Goal: Transaction & Acquisition: Purchase product/service

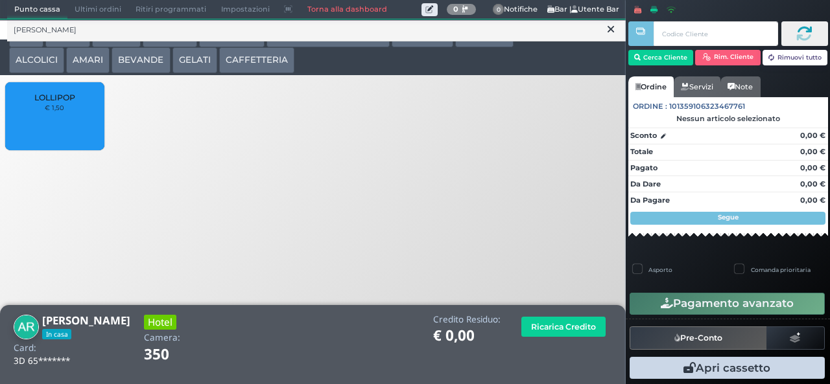
type input "lolli"
click at [45, 126] on div "LOLLIPOP € 1,50" at bounding box center [54, 116] width 99 height 68
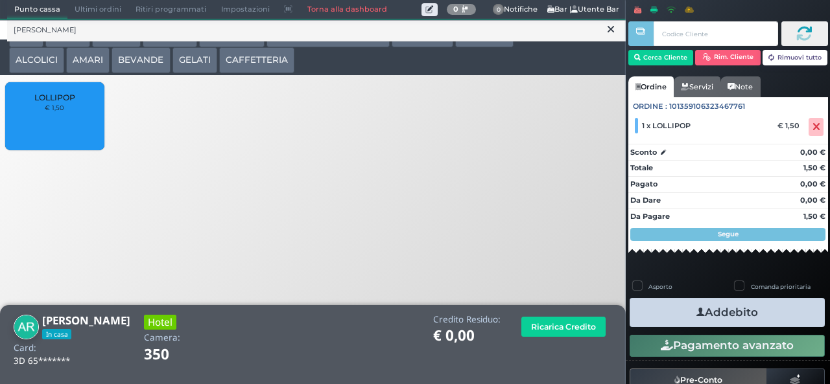
click at [611, 29] on icon at bounding box center [610, 29] width 6 height 13
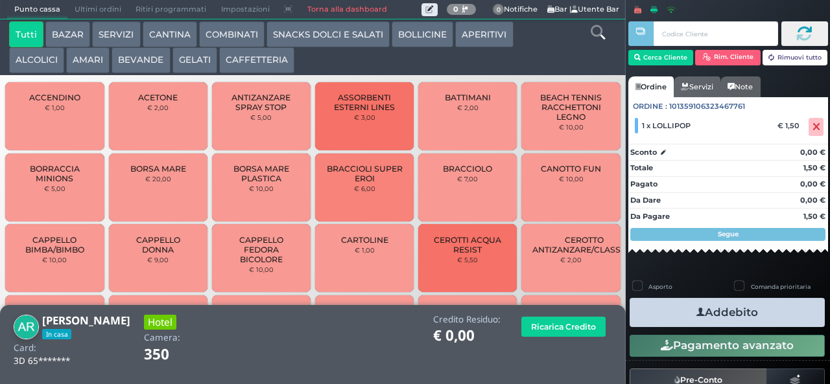
click at [591, 35] on icon at bounding box center [597, 32] width 14 height 14
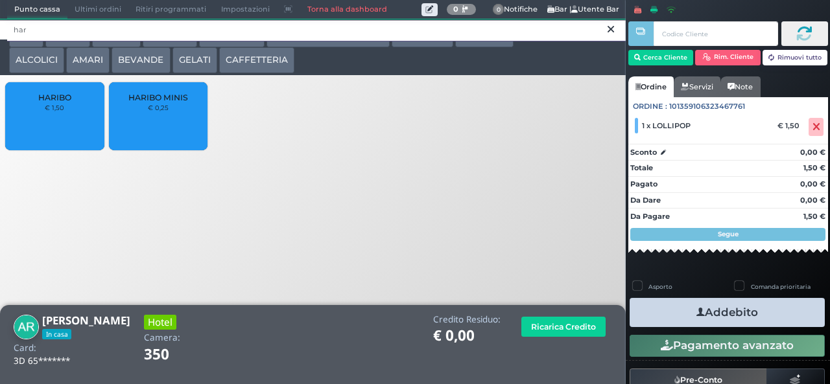
type input "har"
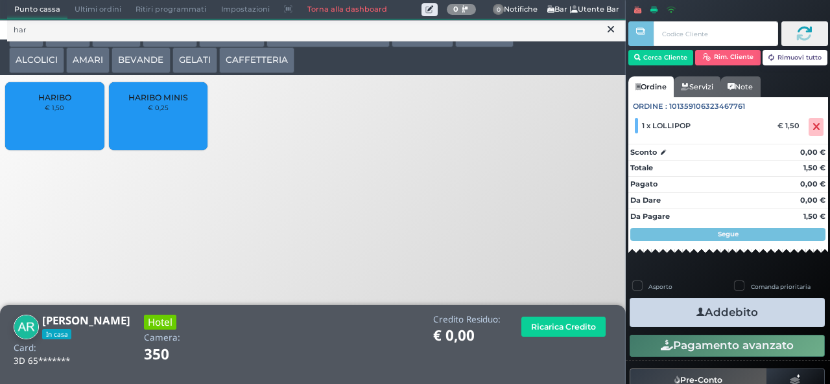
click at [166, 111] on small "€ 0,25" at bounding box center [158, 108] width 21 height 8
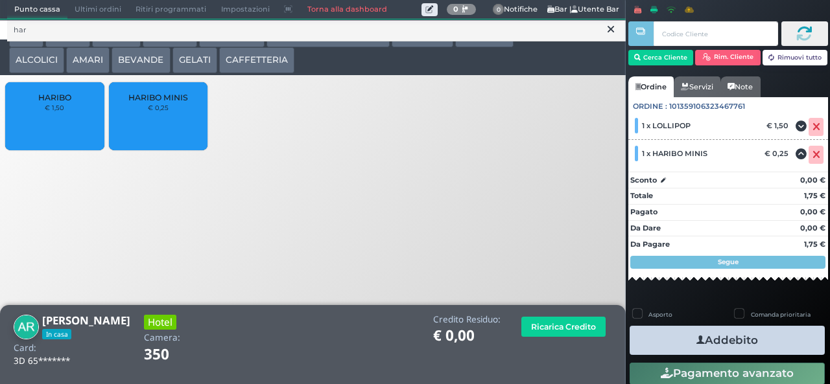
click at [779, 336] on button "Addebito" at bounding box center [726, 340] width 195 height 29
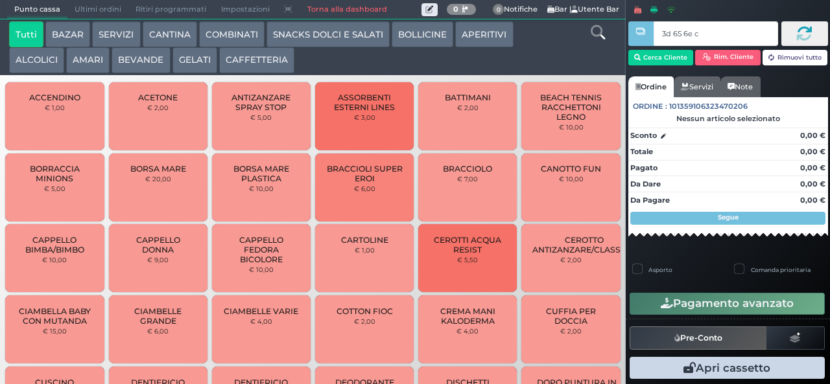
type input "3d 65 6e c3"
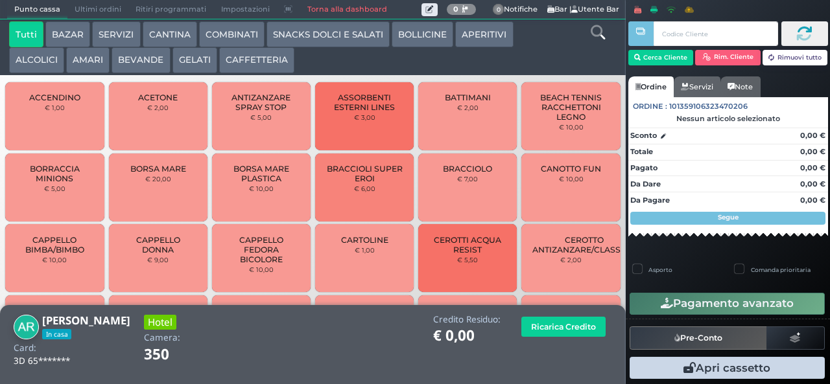
click at [593, 39] on icon at bounding box center [597, 32] width 14 height 14
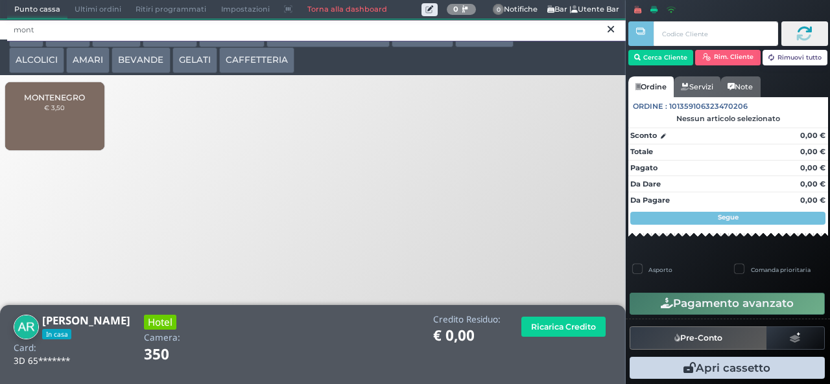
type input "mont"
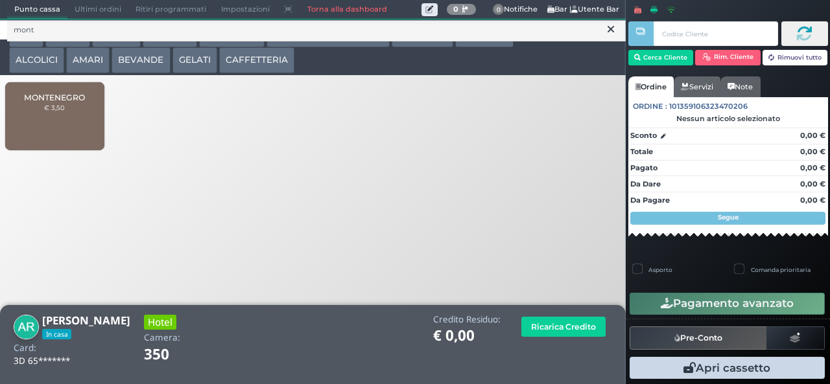
click at [66, 123] on div "MONTENEGRO € 3,50" at bounding box center [54, 116] width 99 height 68
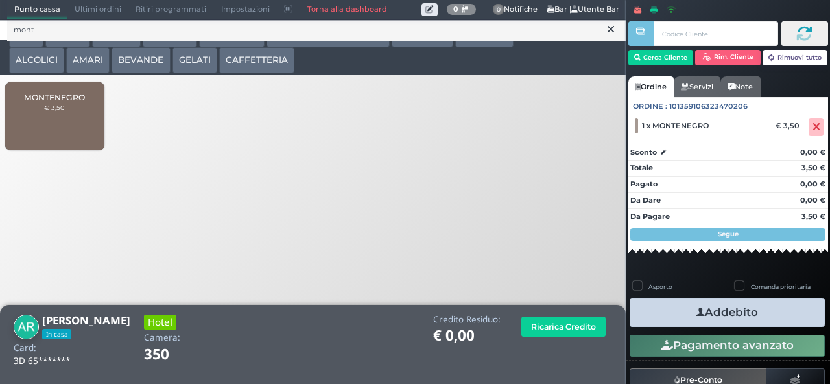
click at [776, 316] on button "Addebito" at bounding box center [726, 312] width 195 height 29
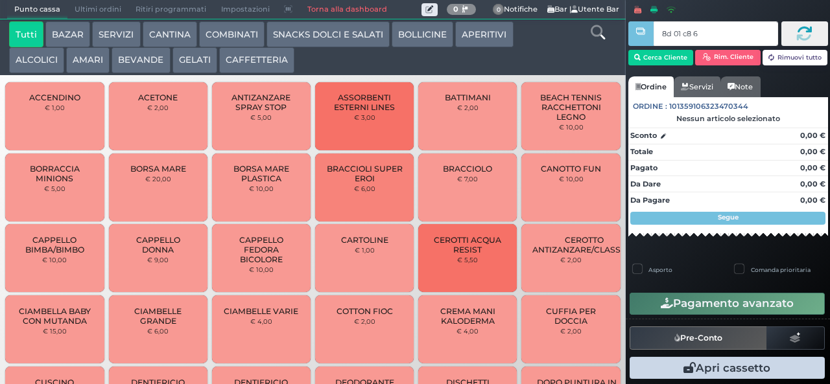
type input "8d 01 c8 65"
click at [640, 56] on div at bounding box center [640, 183] width 3 height 366
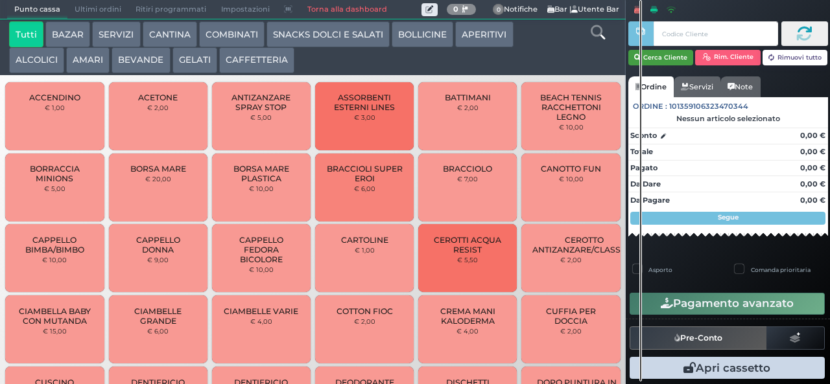
click at [670, 61] on button "Cerca Cliente" at bounding box center [660, 58] width 65 height 16
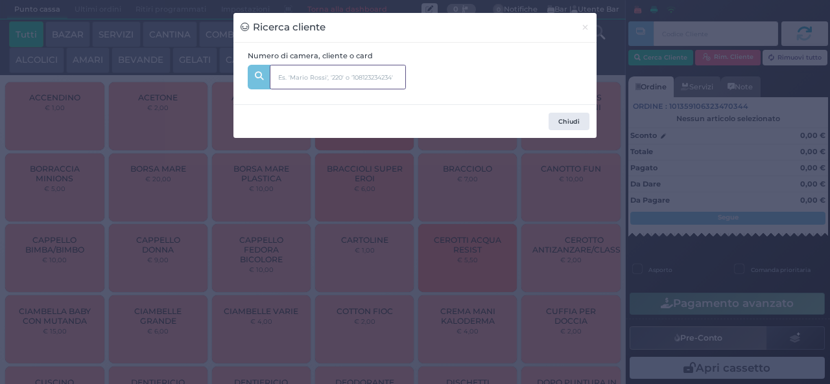
click at [355, 78] on input "text" at bounding box center [338, 77] width 136 height 25
type input "340"
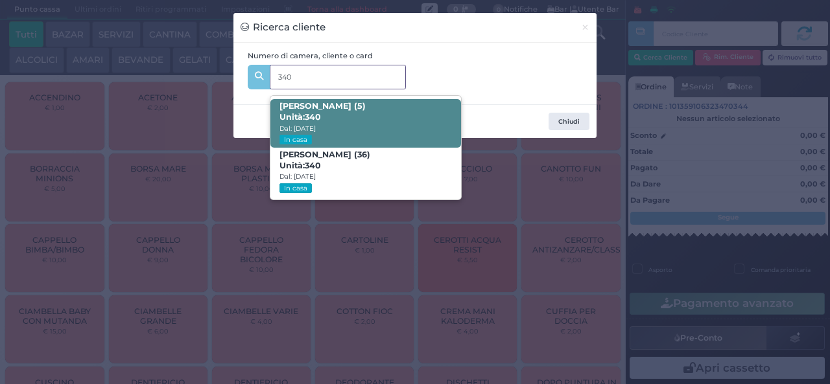
click at [399, 119] on span "Alessandro Cirilli (5) Unità: 340 Dal: 16/08/2025 In casa" at bounding box center [365, 123] width 190 height 49
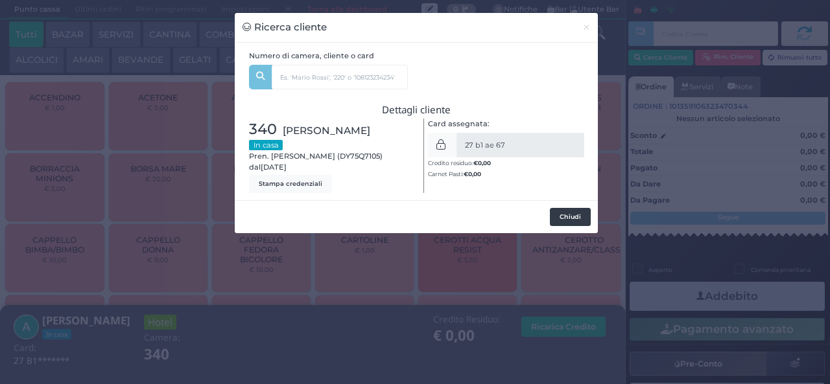
click at [576, 217] on button "Chiudi" at bounding box center [570, 217] width 41 height 18
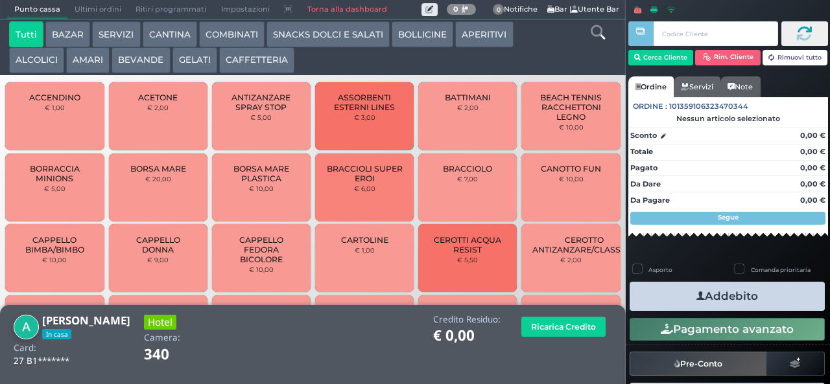
click at [596, 34] on icon at bounding box center [597, 32] width 14 height 14
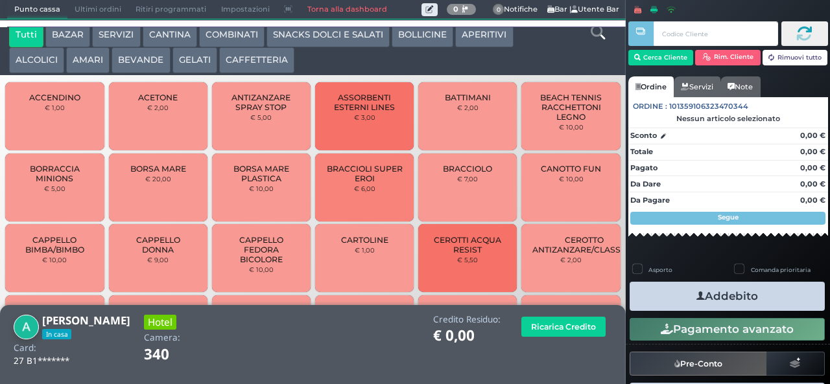
scroll to position [12, 0]
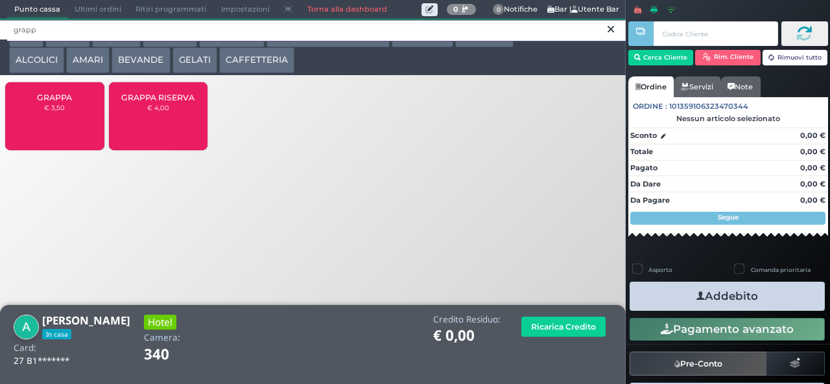
type input "grapp"
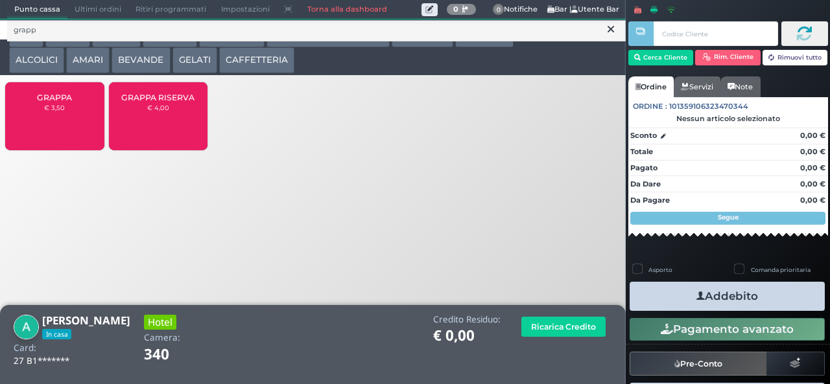
click at [60, 102] on span "GRAPPA" at bounding box center [54, 98] width 35 height 10
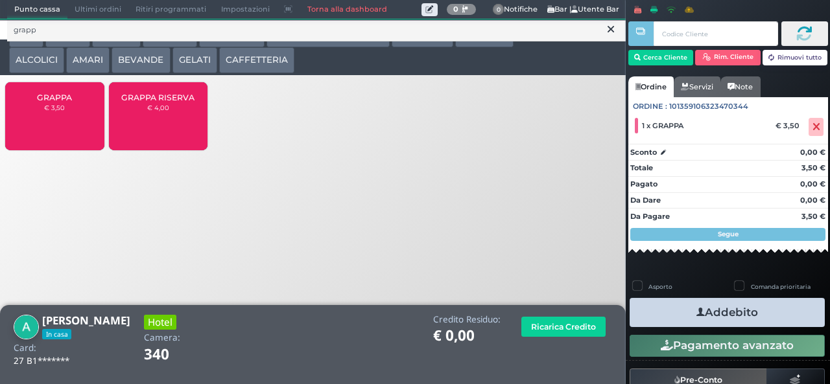
click at [782, 319] on button "Addebito" at bounding box center [726, 312] width 195 height 29
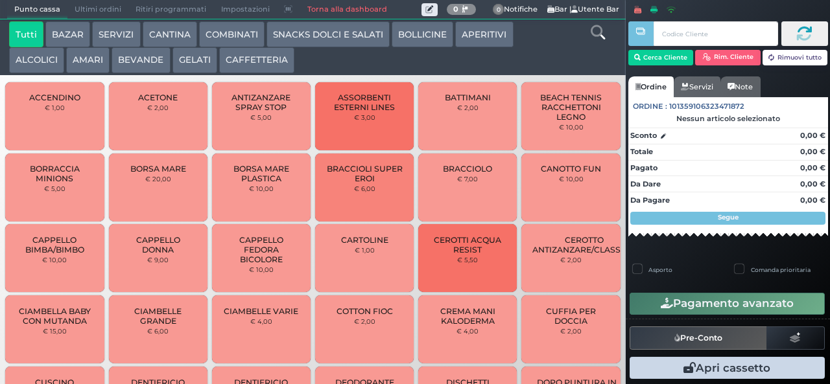
click at [75, 30] on button "BAZAR" at bounding box center [67, 34] width 45 height 26
click at [45, 21] on button "BAZAR" at bounding box center [67, 34] width 45 height 26
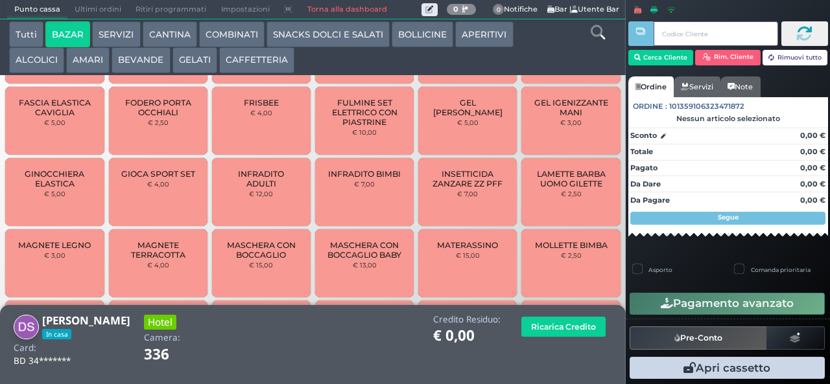
scroll to position [503, 0]
click at [239, 188] on span "INFRADITO ADULTI" at bounding box center [261, 178] width 77 height 19
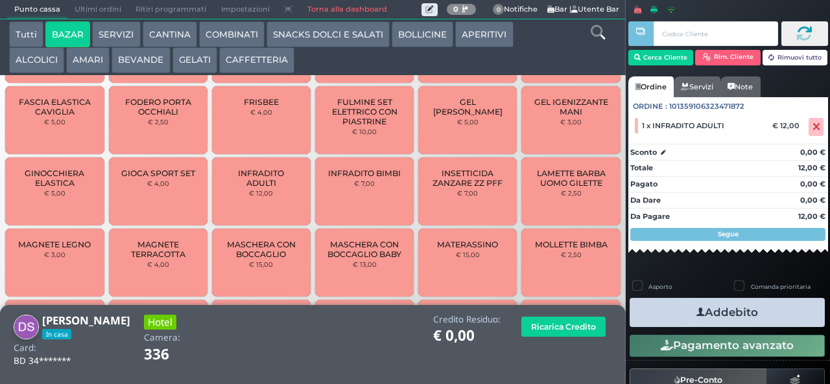
click at [662, 309] on button "Addebito" at bounding box center [726, 312] width 195 height 29
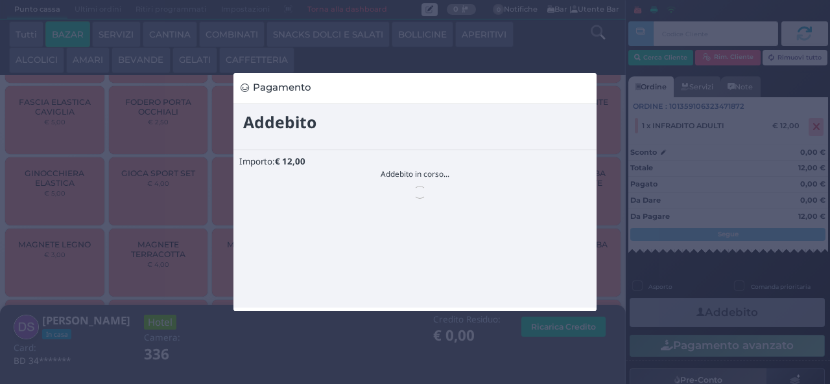
scroll to position [0, 0]
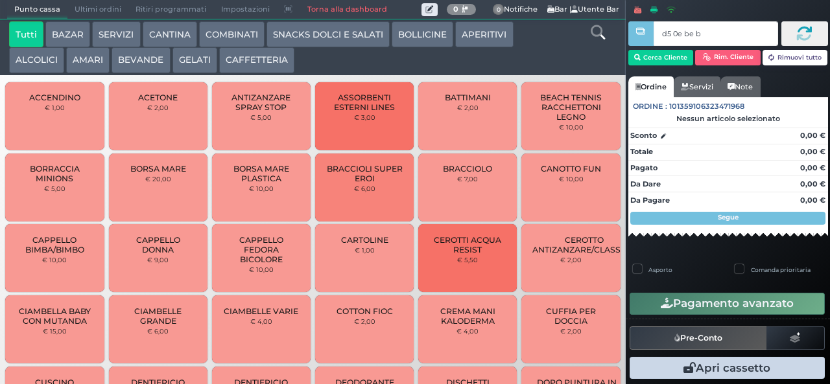
type input "d5 0e be b9"
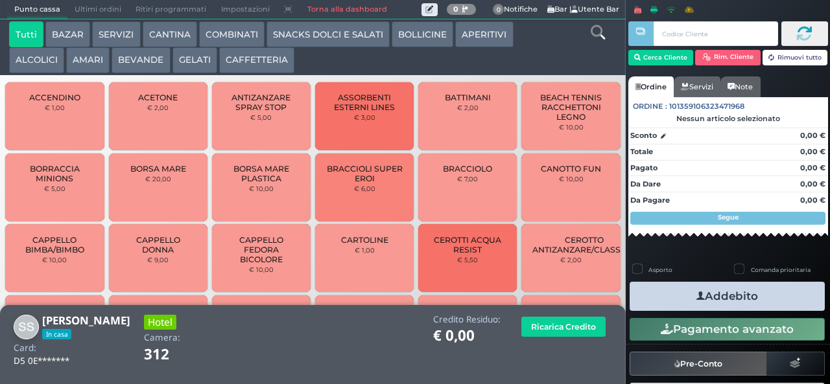
click at [596, 36] on icon at bounding box center [597, 32] width 14 height 14
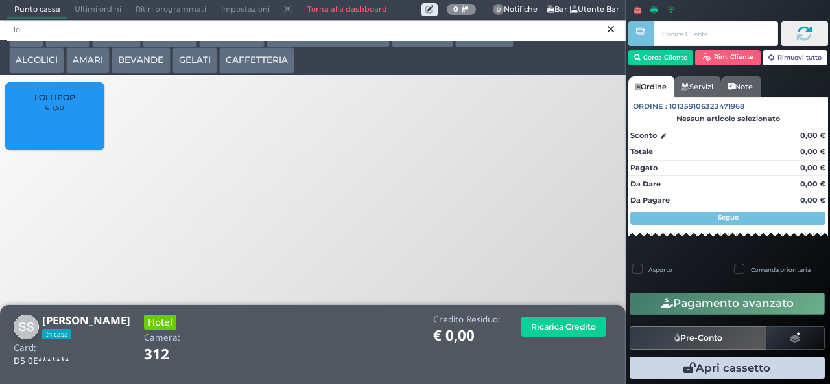
type input "loll"
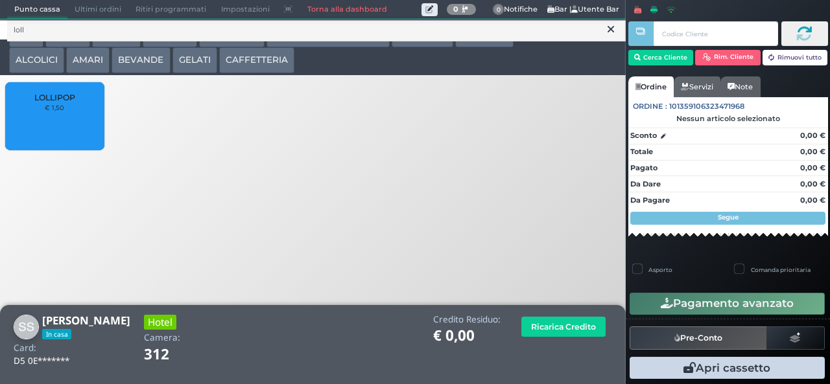
click at [60, 130] on div "LOLLIPOP € 1,50" at bounding box center [54, 116] width 99 height 68
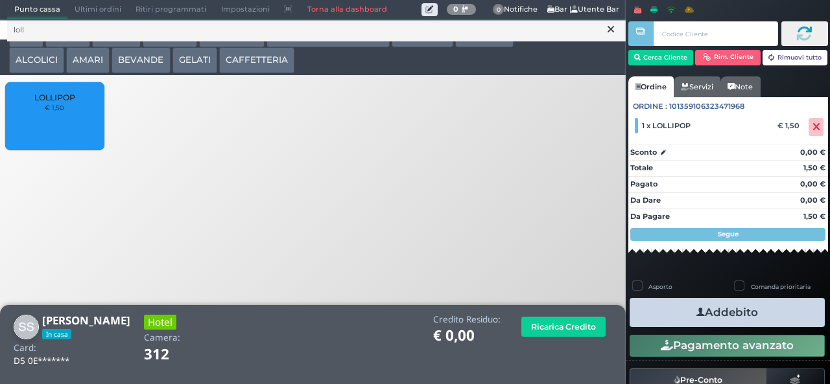
click at [760, 318] on button "Addebito" at bounding box center [726, 312] width 195 height 29
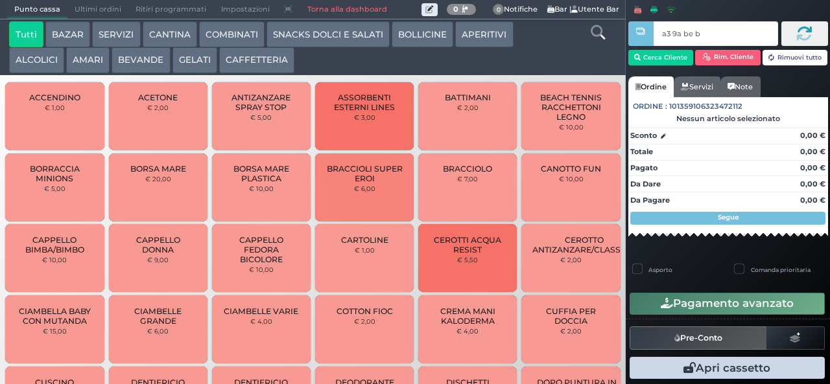
type input "a3 9a be b9"
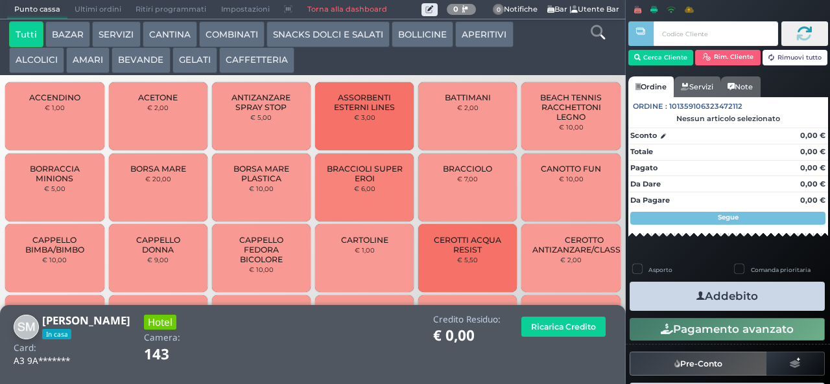
click at [600, 33] on icon at bounding box center [597, 32] width 14 height 14
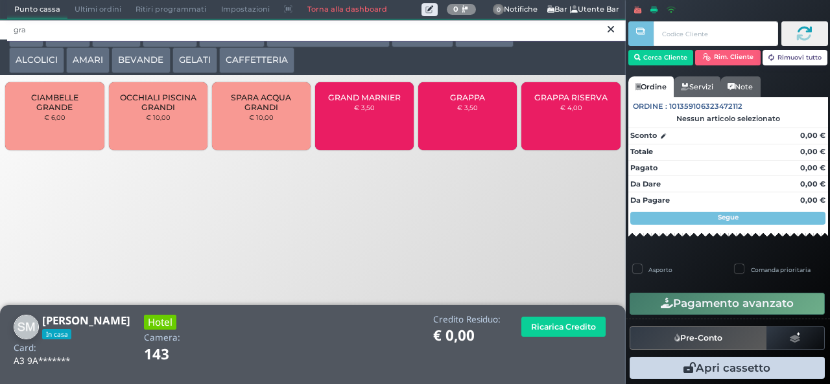
type input "gra"
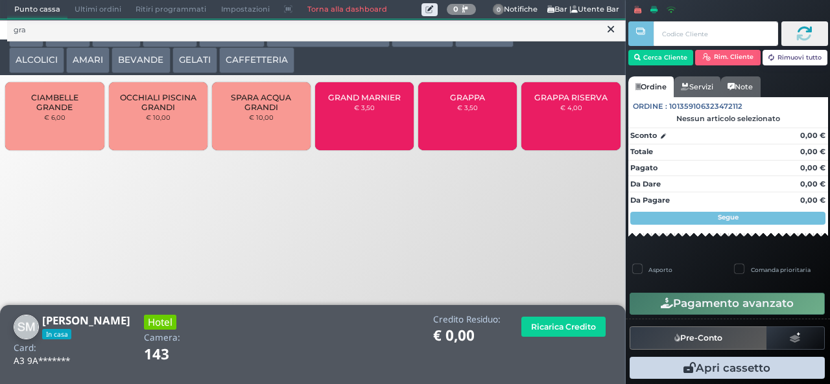
click at [468, 102] on span "GRAPPA" at bounding box center [467, 98] width 35 height 10
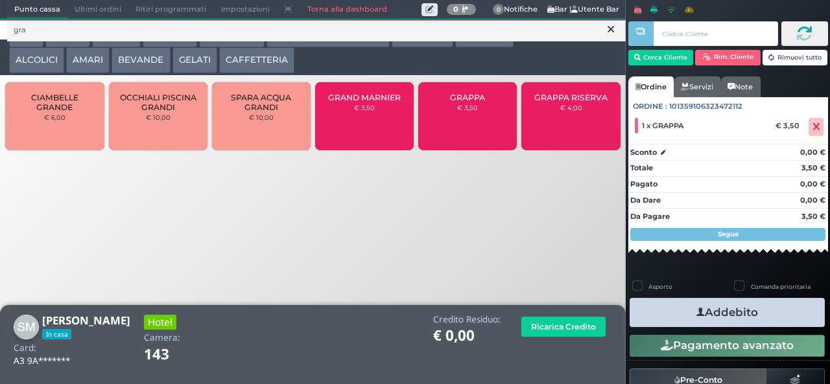
click at [762, 318] on button "Addebito" at bounding box center [726, 312] width 195 height 29
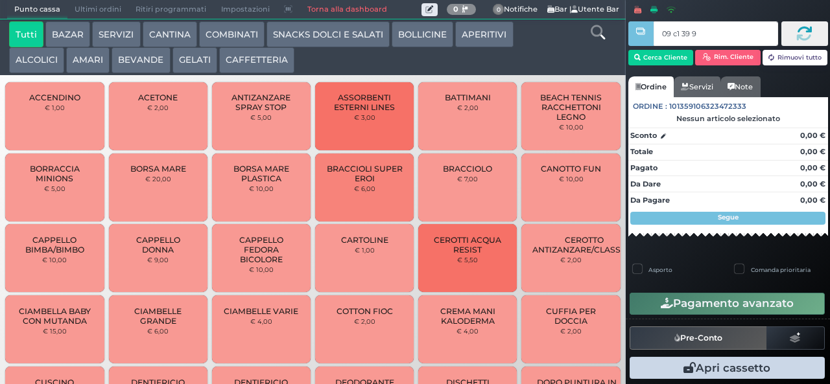
type input "09 c1 39 95"
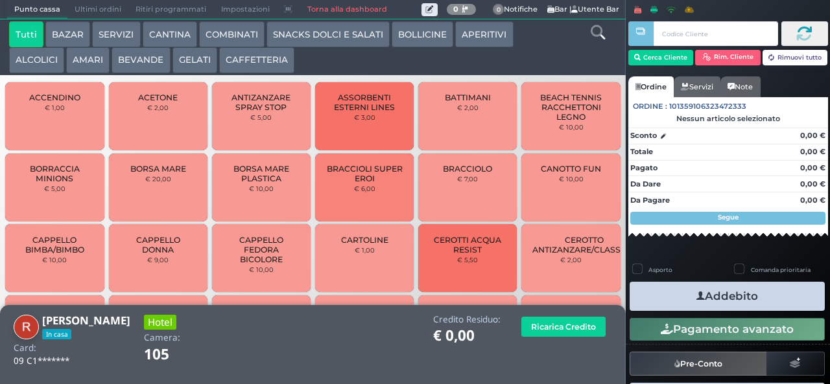
click at [600, 36] on icon at bounding box center [597, 32] width 14 height 14
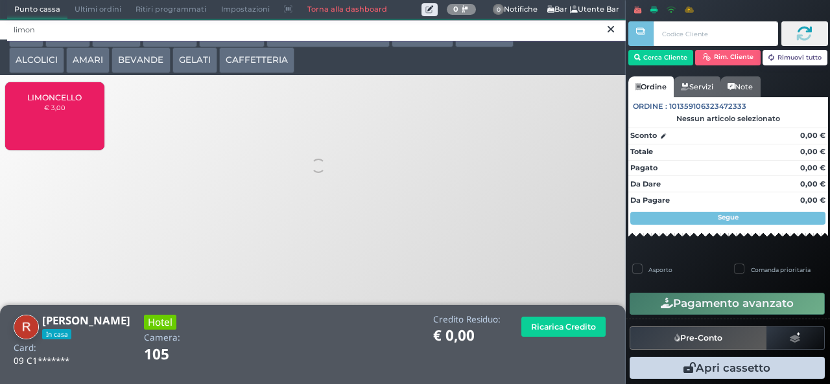
type input "limon"
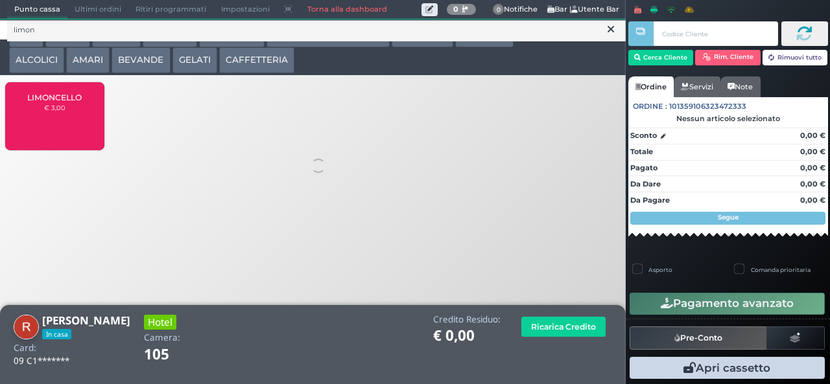
click at [57, 111] on small "€ 3,00" at bounding box center [54, 108] width 21 height 8
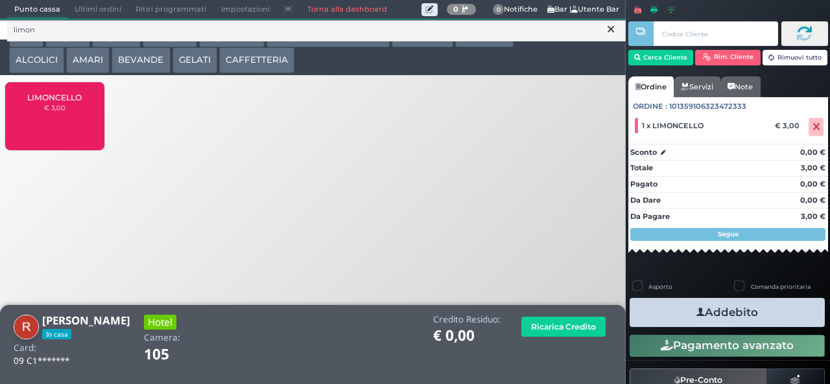
click at [780, 316] on button "Addebito" at bounding box center [726, 312] width 195 height 29
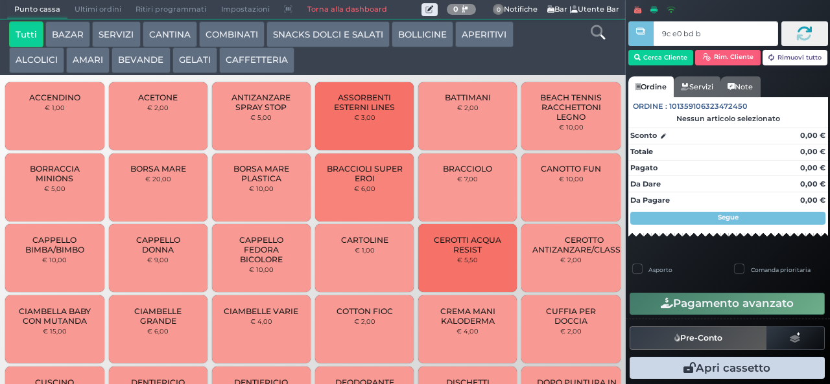
type input "9c e0 bd b9"
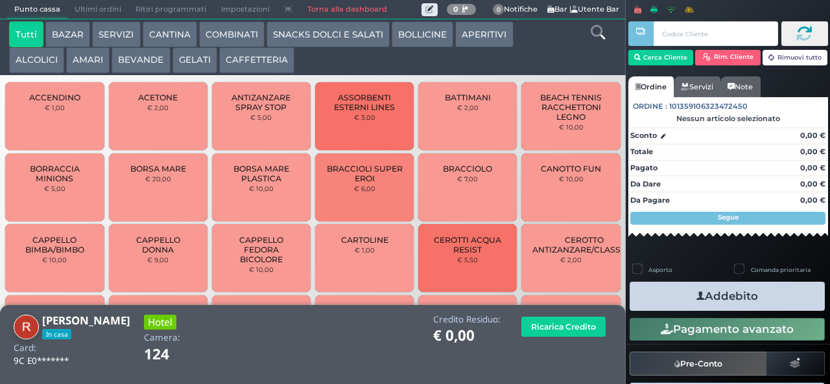
click at [597, 34] on icon at bounding box center [597, 32] width 14 height 14
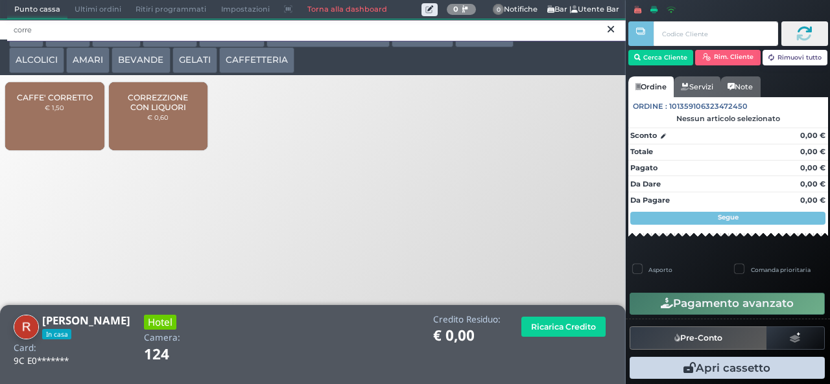
type input "corre"
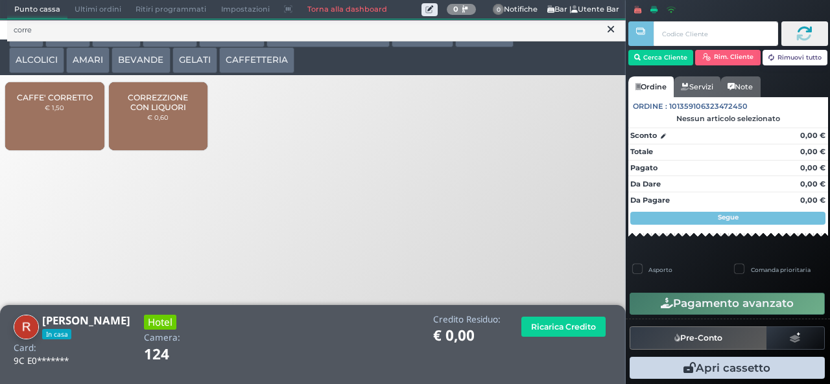
click at [181, 112] on span "CORREZZIONE CON LIQUORI" at bounding box center [157, 102] width 77 height 19
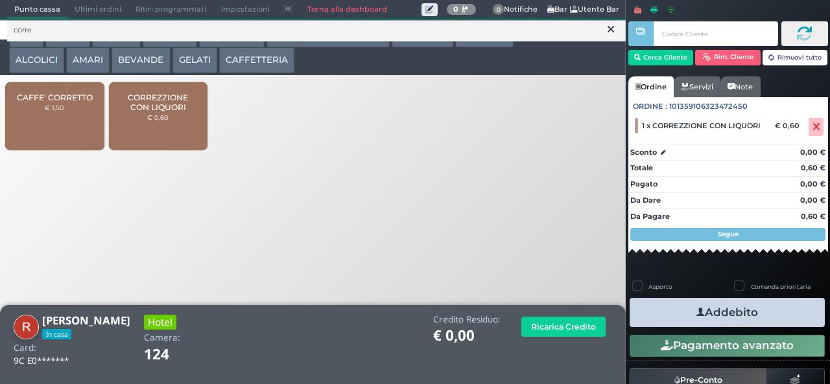
click at [784, 318] on button "Addebito" at bounding box center [726, 312] width 195 height 29
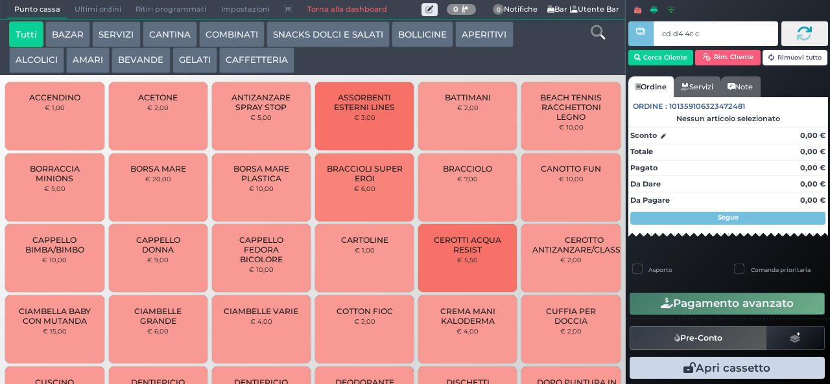
type input "cd d4 4c c3"
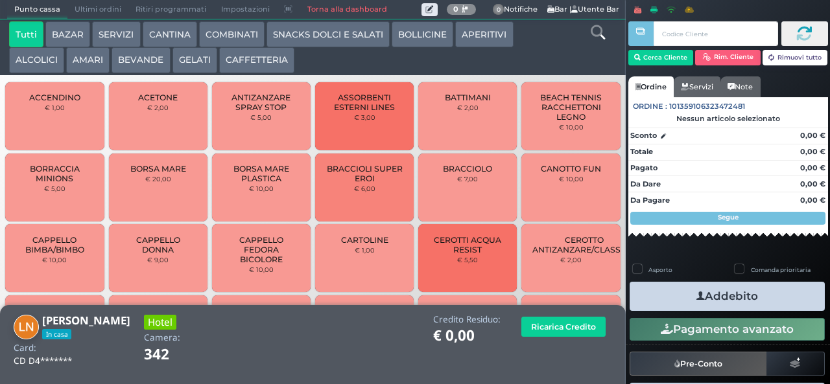
click at [597, 34] on icon at bounding box center [597, 32] width 14 height 14
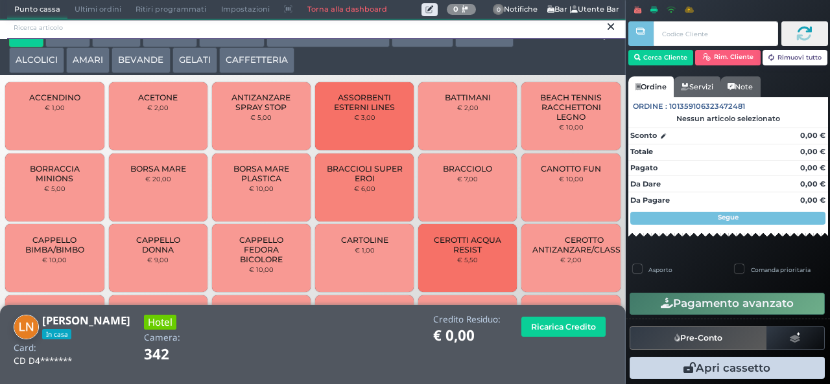
scroll to position [12, 0]
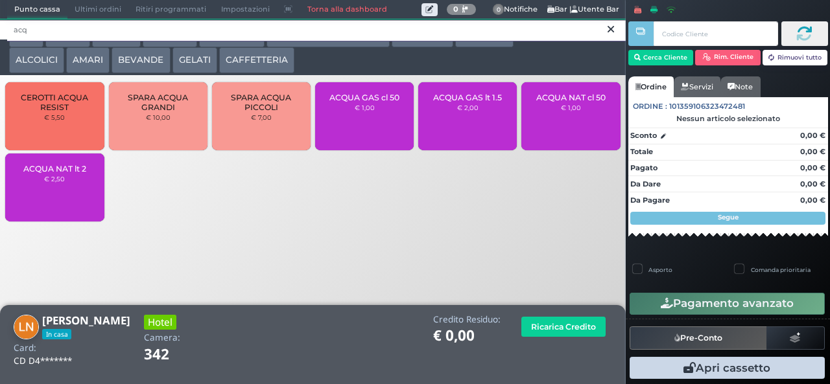
type input "acq"
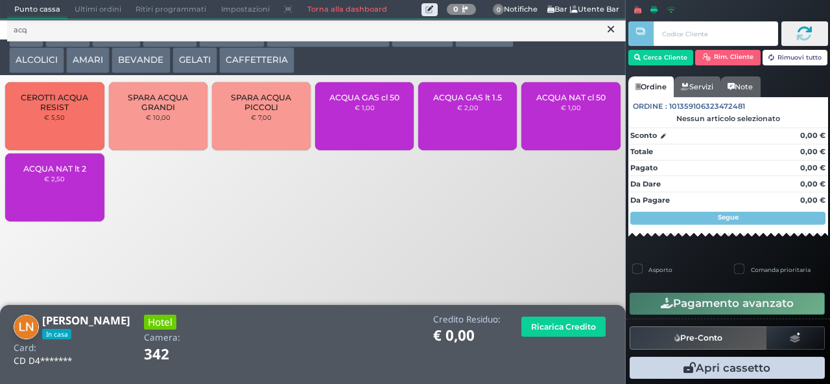
click at [574, 102] on span "ACQUA NAT cl 50" at bounding box center [570, 98] width 69 height 10
click at [575, 102] on span "ACQUA NAT cl 50" at bounding box center [570, 98] width 69 height 10
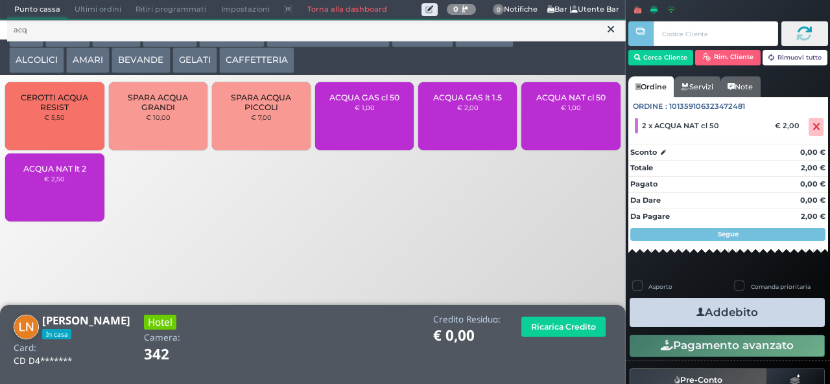
click at [789, 320] on button "Addebito" at bounding box center [726, 312] width 195 height 29
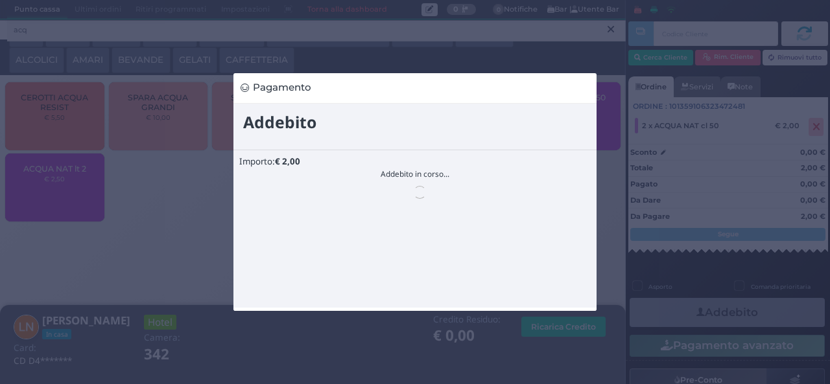
scroll to position [0, 0]
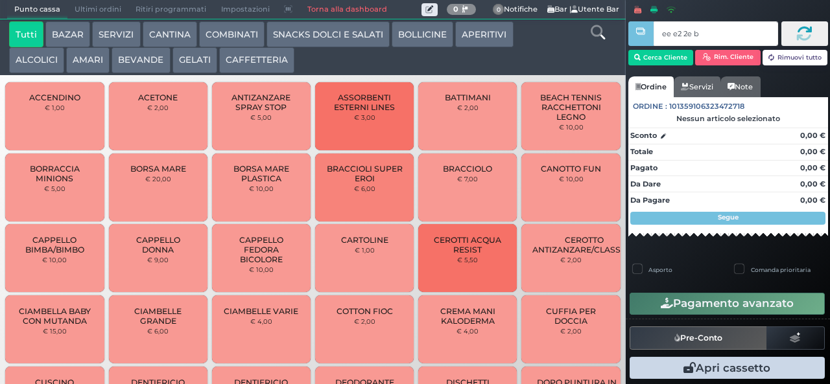
type input "ee e2 2e b9"
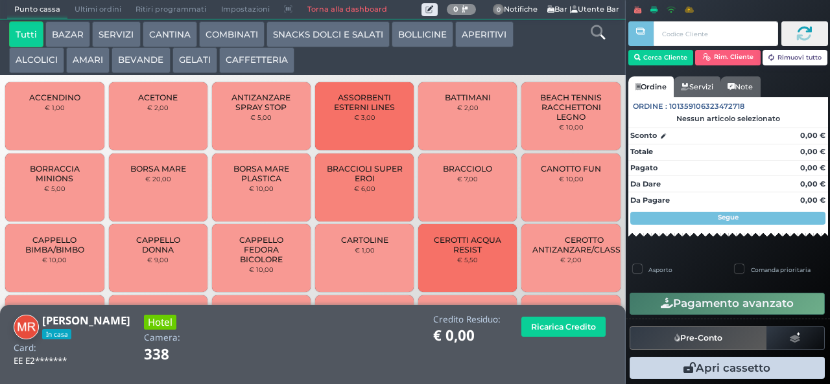
click at [596, 35] on icon at bounding box center [597, 32] width 14 height 14
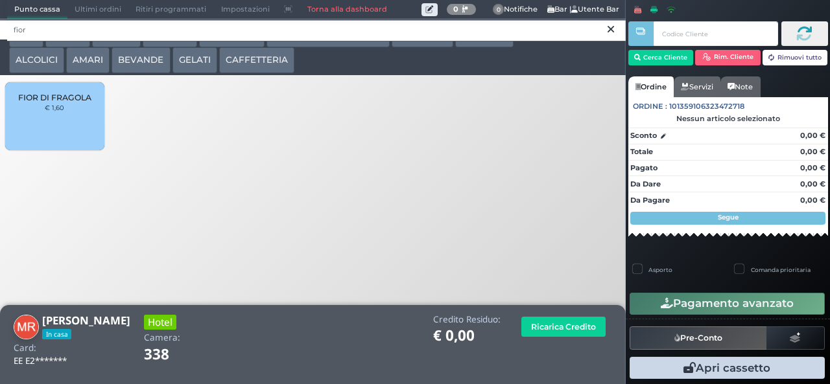
type input "fior"
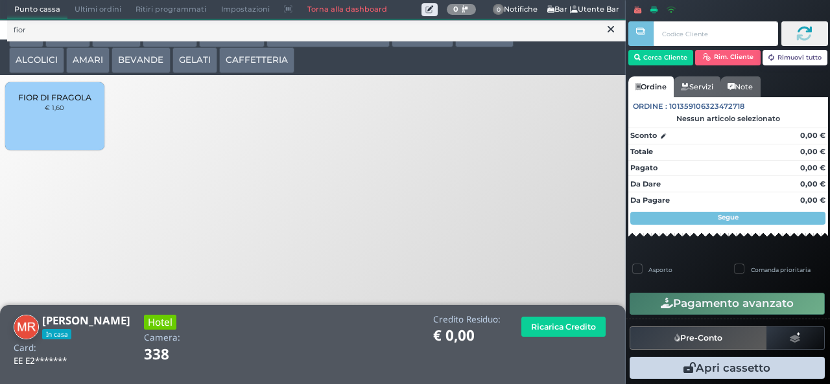
click at [67, 142] on div "FIOR DI FRAGOLA € 1,60" at bounding box center [54, 116] width 99 height 68
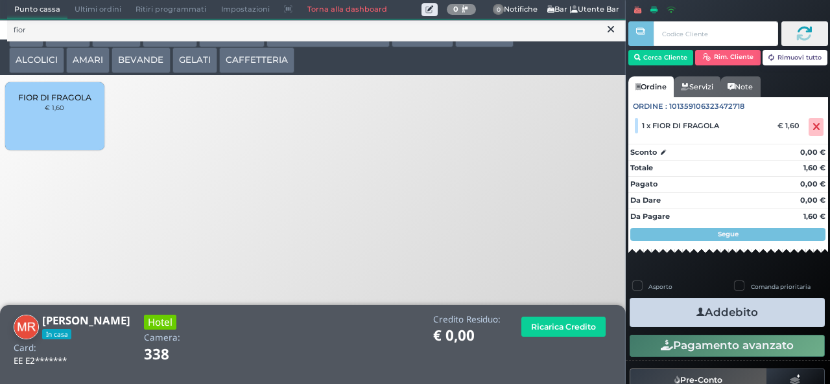
click at [771, 314] on button "Addebito" at bounding box center [726, 312] width 195 height 29
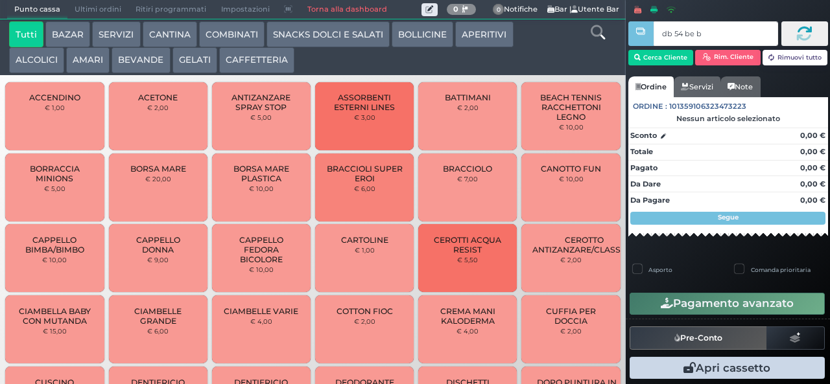
type input "db 54 be b9"
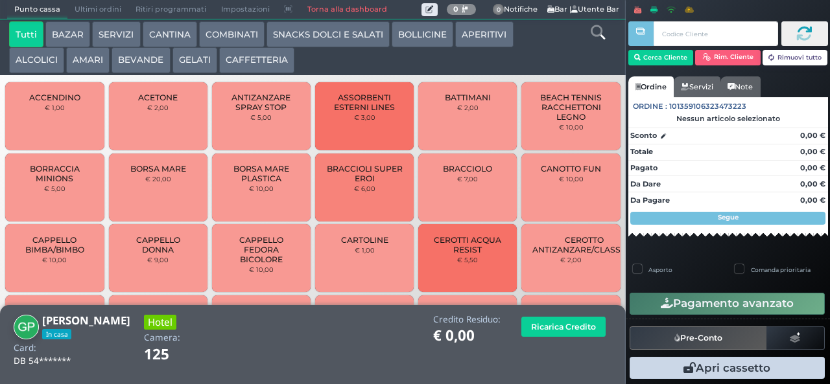
click at [593, 34] on icon at bounding box center [597, 32] width 14 height 14
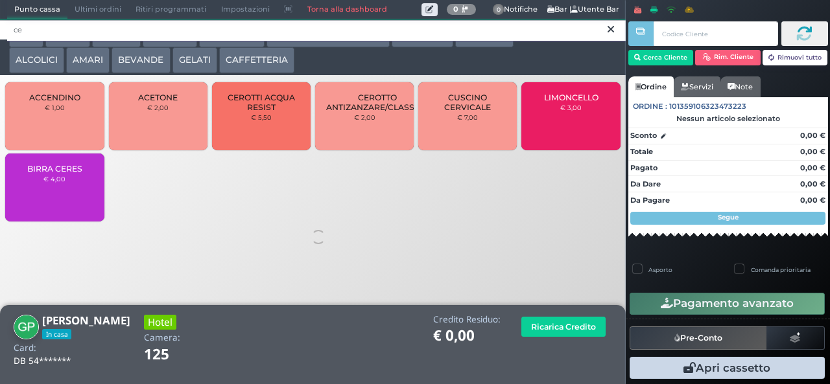
type input "c"
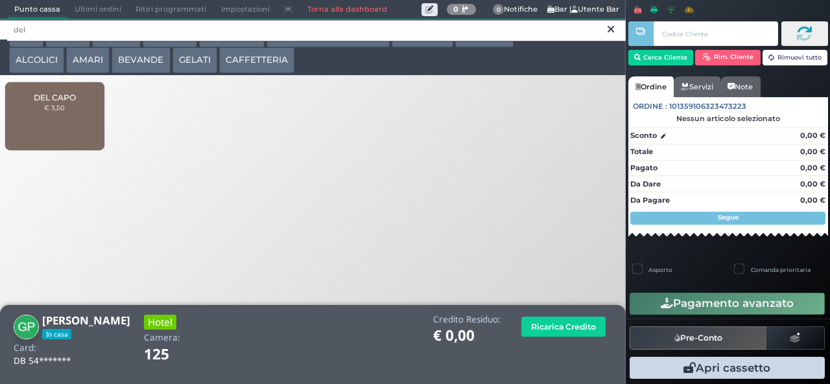
type input "del"
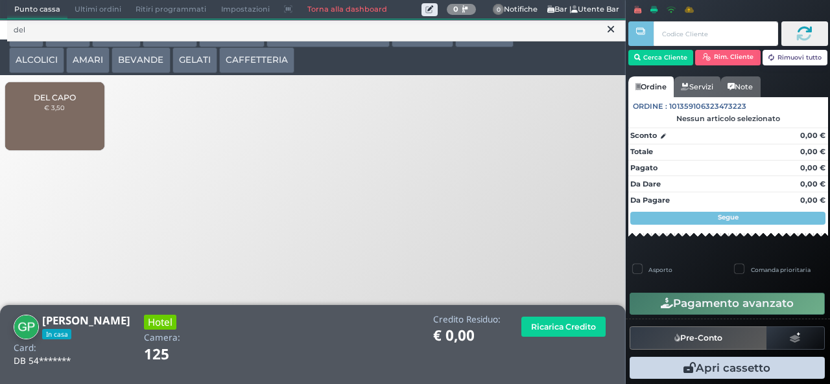
click at [73, 130] on div "DEL CAPO € 3,50" at bounding box center [54, 116] width 99 height 68
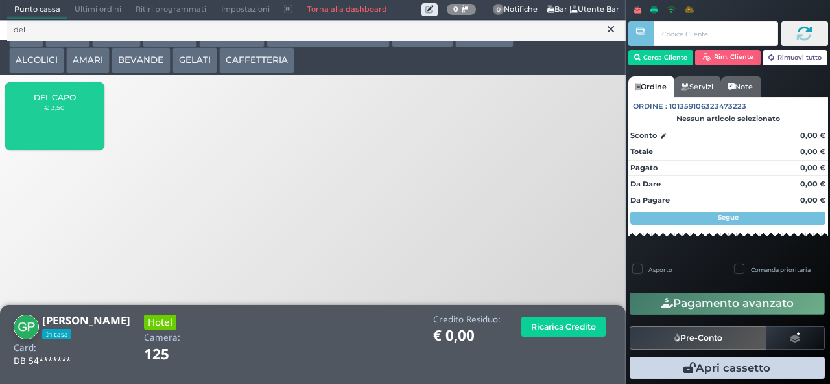
click at [67, 134] on div "DEL CAPO € 3,50" at bounding box center [54, 116] width 99 height 68
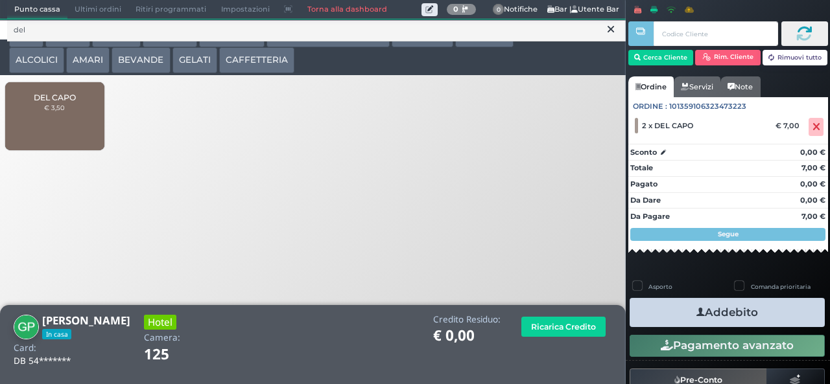
click at [760, 312] on button "Addebito" at bounding box center [726, 312] width 195 height 29
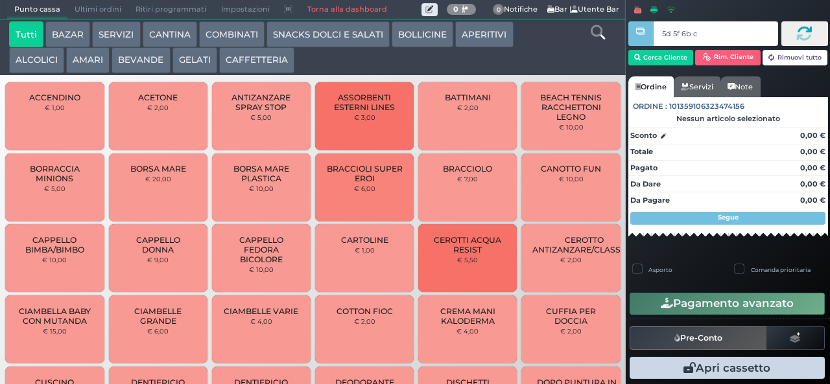
type input "5d 5f 6b c3"
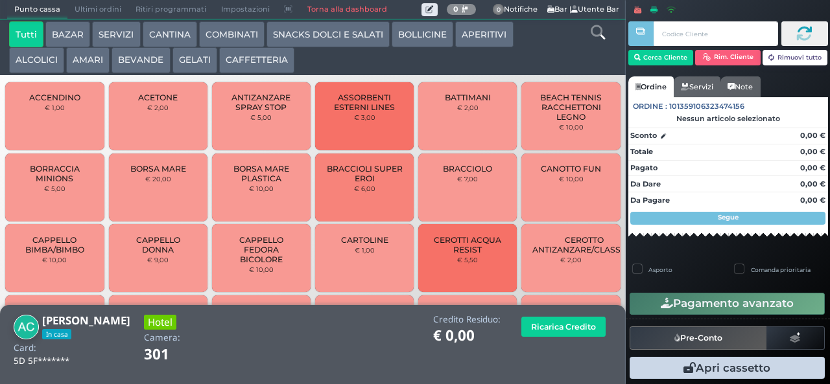
click at [150, 60] on button "BEVANDE" at bounding box center [140, 60] width 58 height 26
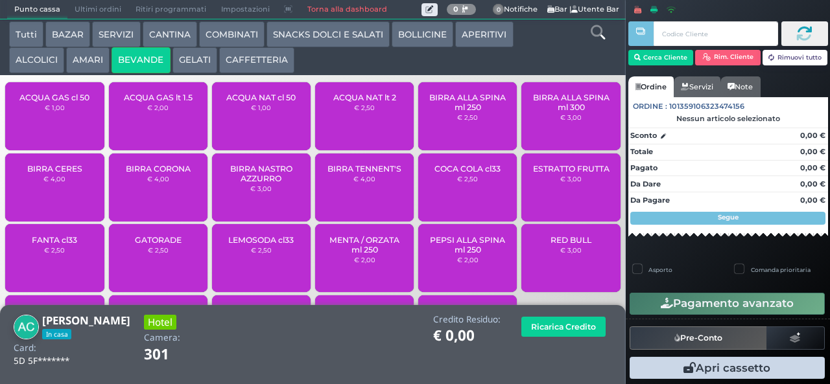
click at [367, 102] on span "ACQUA NAT lt 2" at bounding box center [364, 98] width 63 height 10
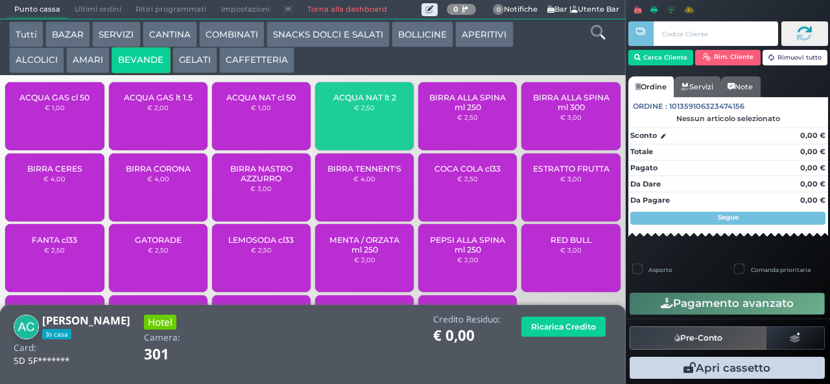
click at [369, 123] on div "ACQUA NAT lt 2 € 2,50" at bounding box center [364, 116] width 99 height 68
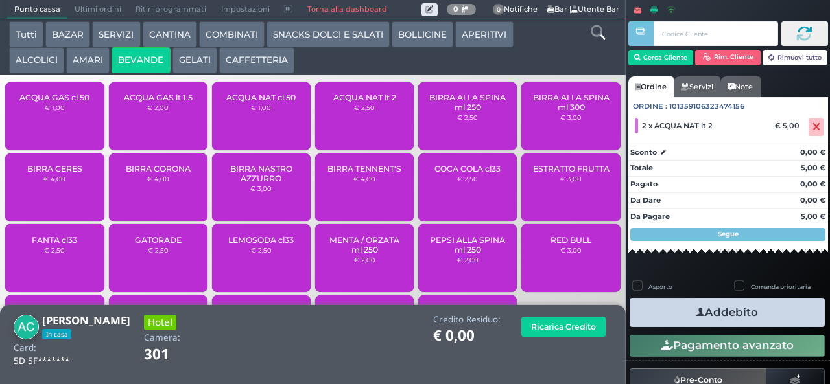
click at [714, 316] on button "Addebito" at bounding box center [726, 312] width 195 height 29
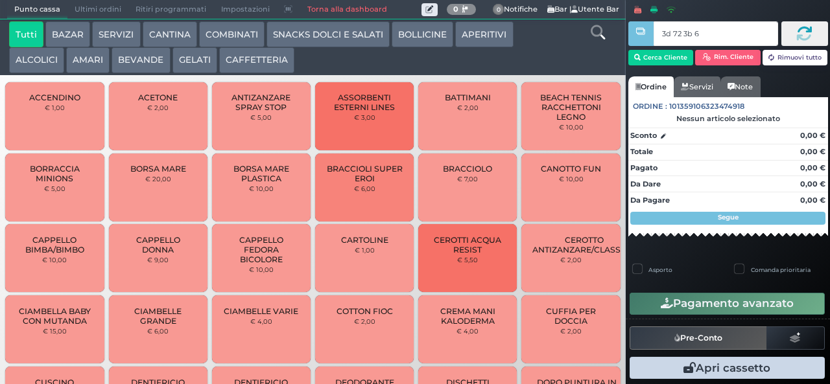
type input "3d 72 3b 67"
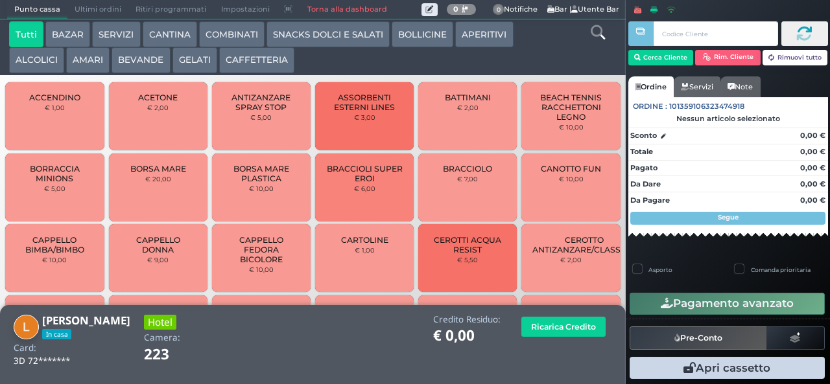
click at [89, 64] on button "AMARI" at bounding box center [87, 60] width 43 height 26
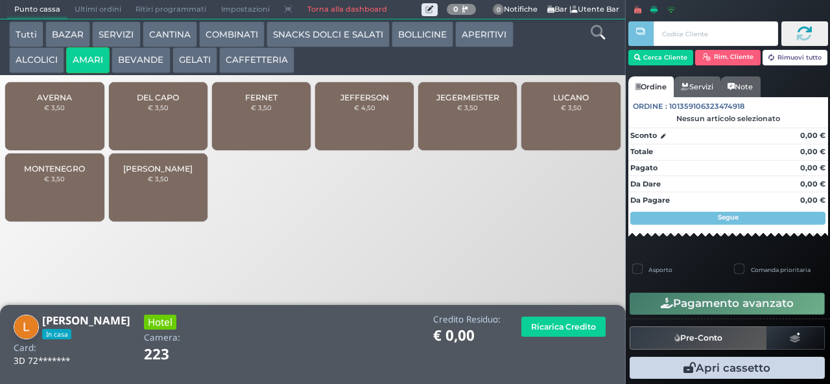
click at [169, 102] on span "DEL CAPO" at bounding box center [158, 98] width 42 height 10
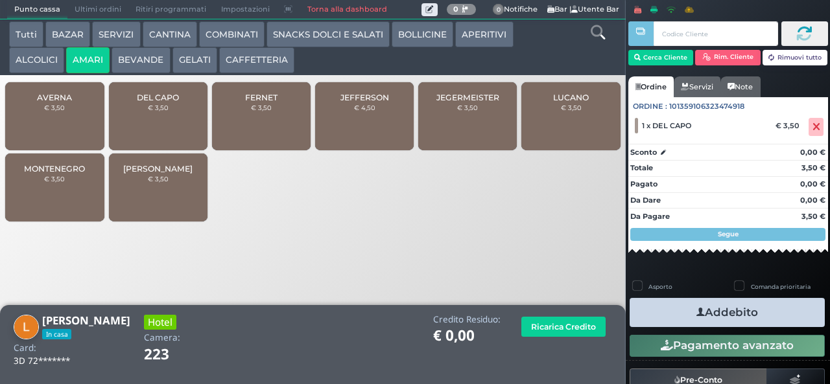
click at [176, 102] on span "DEL CAPO" at bounding box center [158, 98] width 42 height 10
click at [723, 307] on button "Addebito" at bounding box center [726, 312] width 195 height 29
